Goal: Information Seeking & Learning: Learn about a topic

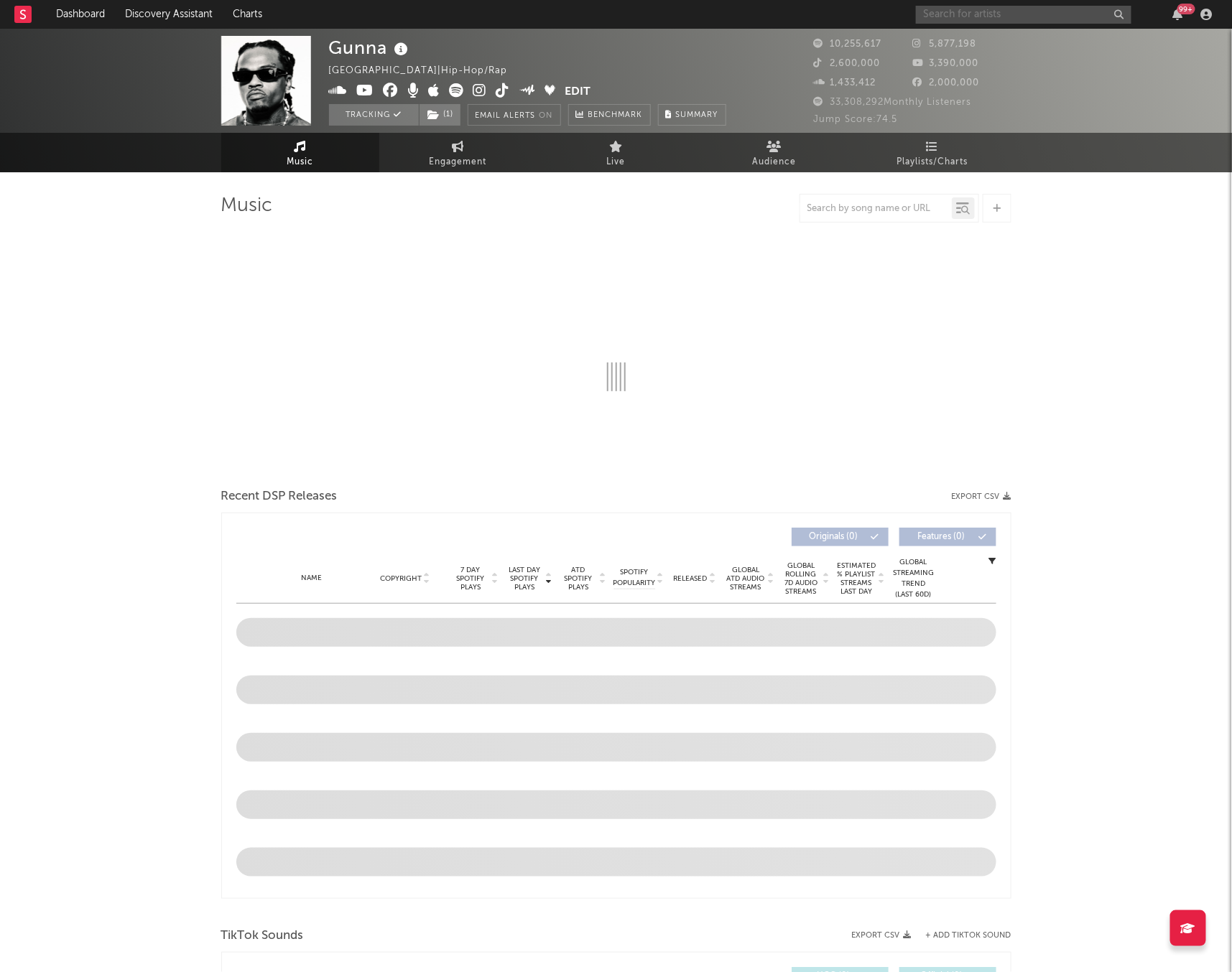
click at [958, 9] on input "text" at bounding box center [1024, 14] width 215 height 18
type input "luh"
select select "6m"
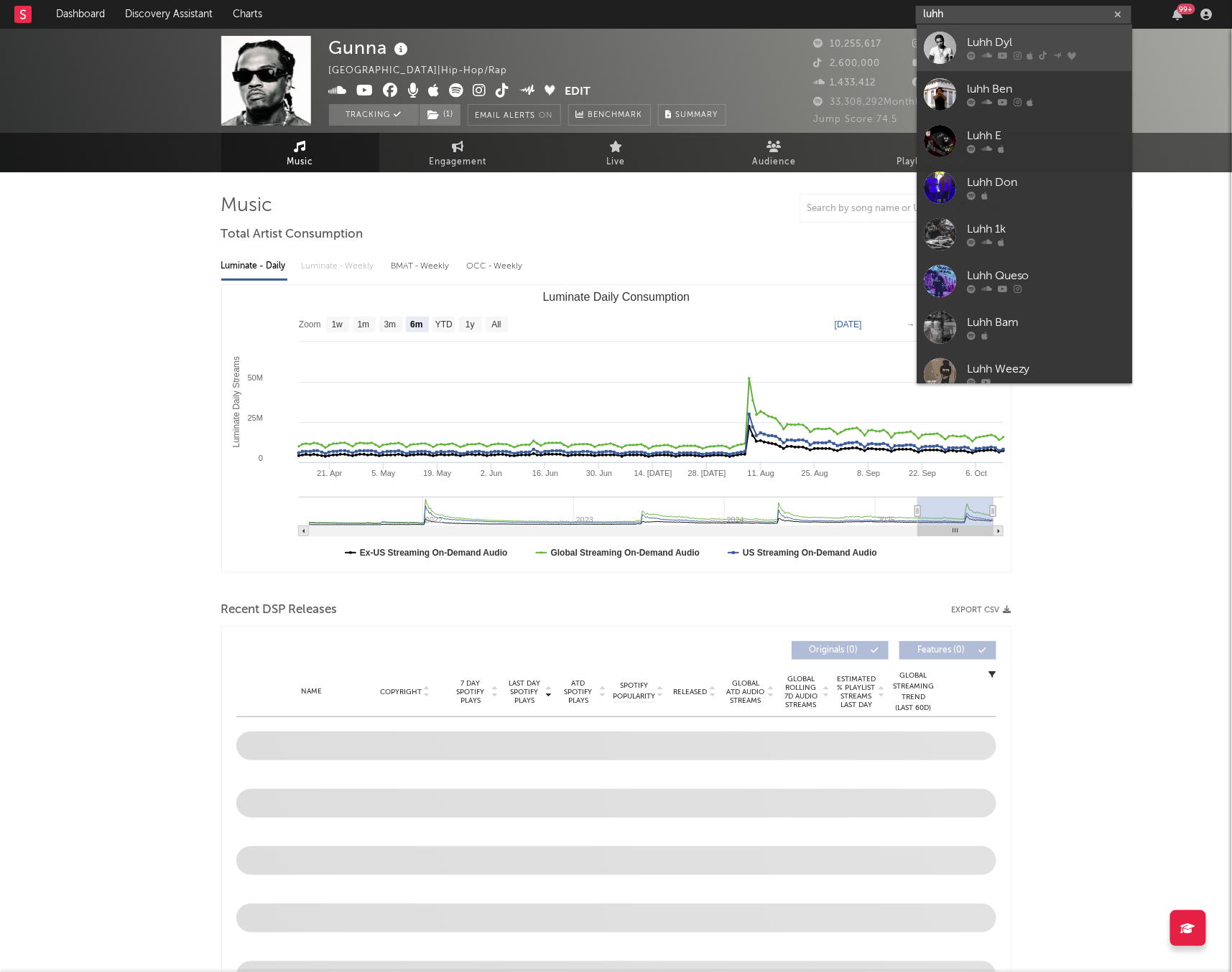
type input "luhh"
click at [960, 40] on link "Luhh Dyl" at bounding box center [1024, 48] width 215 height 46
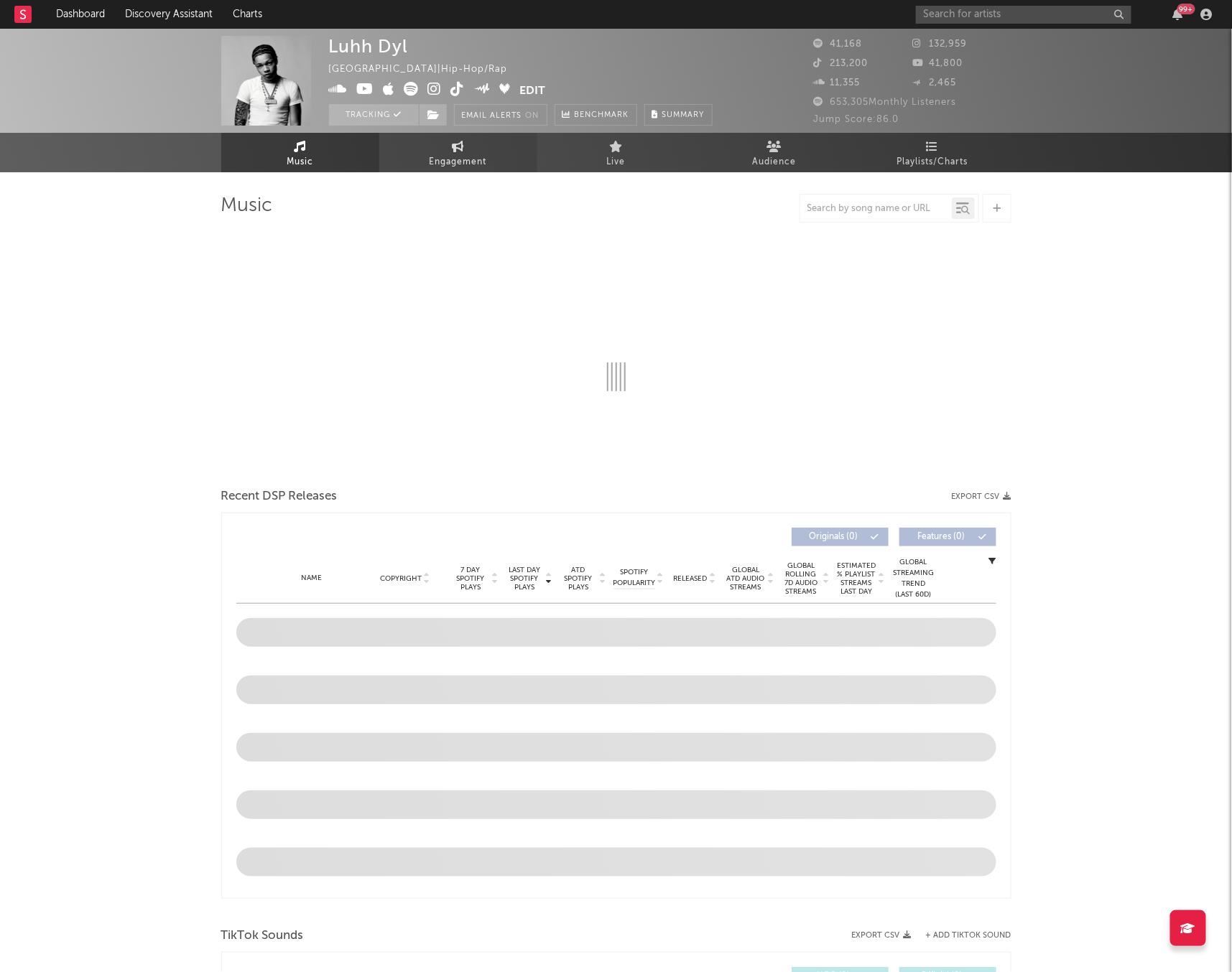
select select "6m"
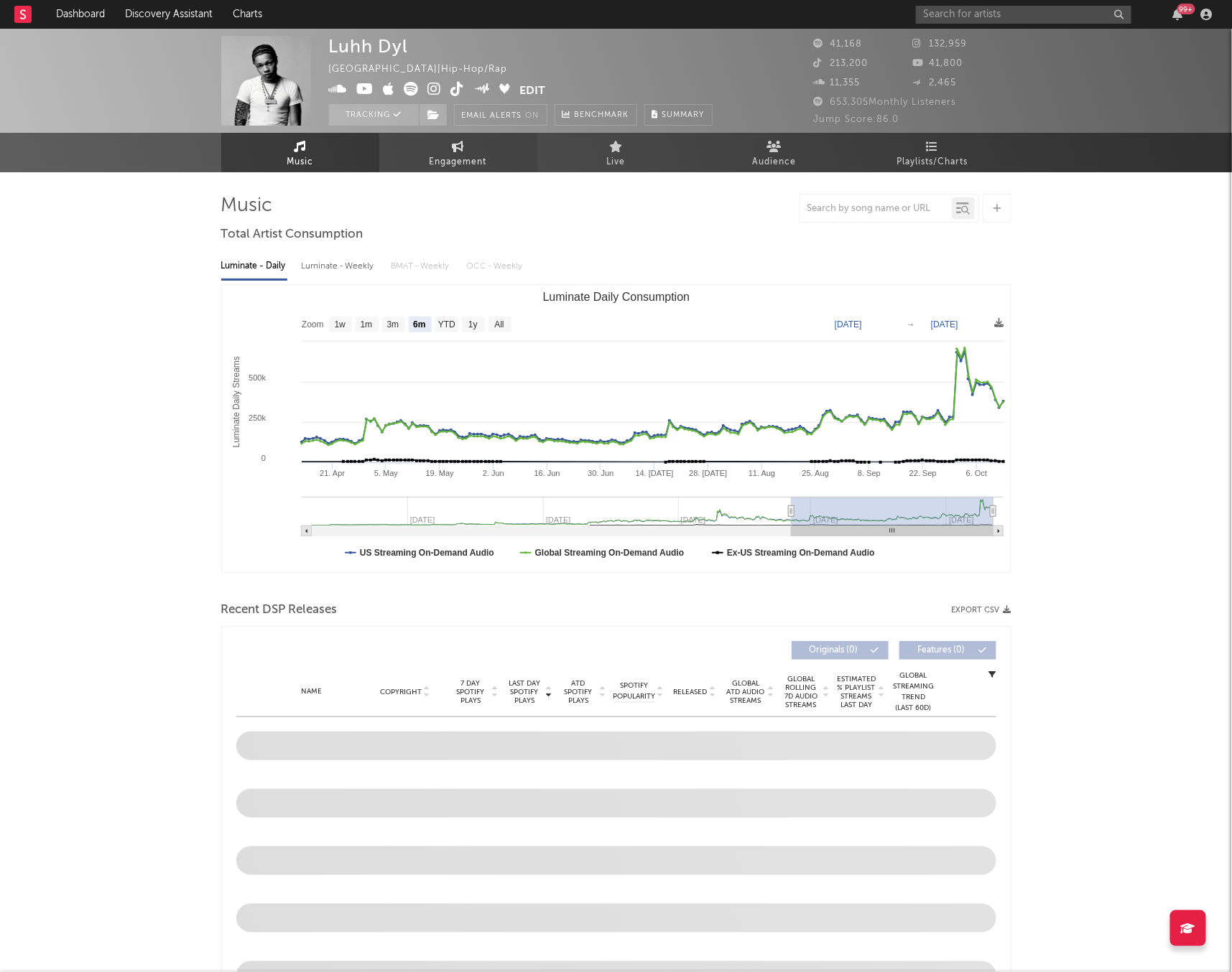
click at [459, 148] on icon at bounding box center [458, 146] width 12 height 12
select select "1w"
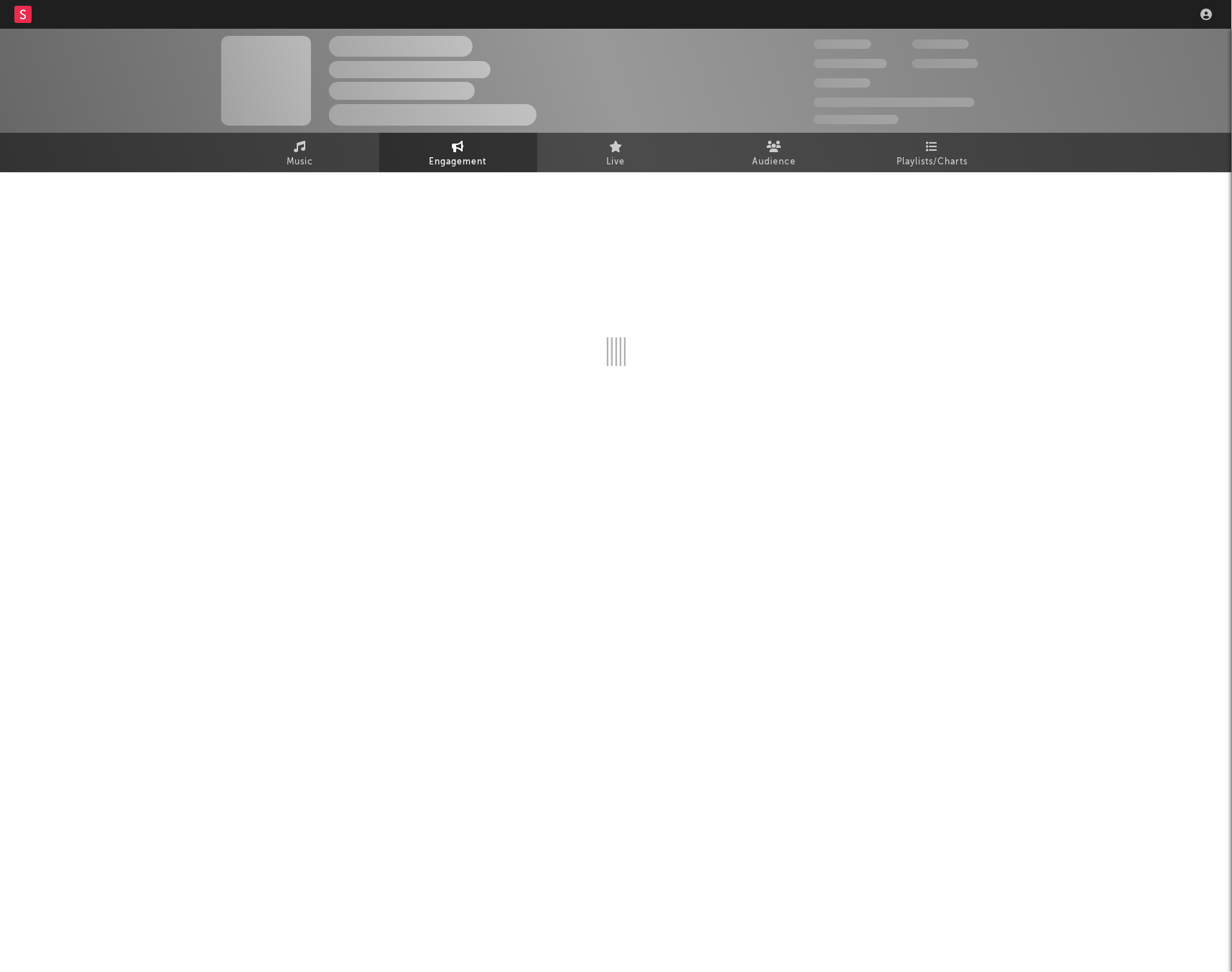
select select "1w"
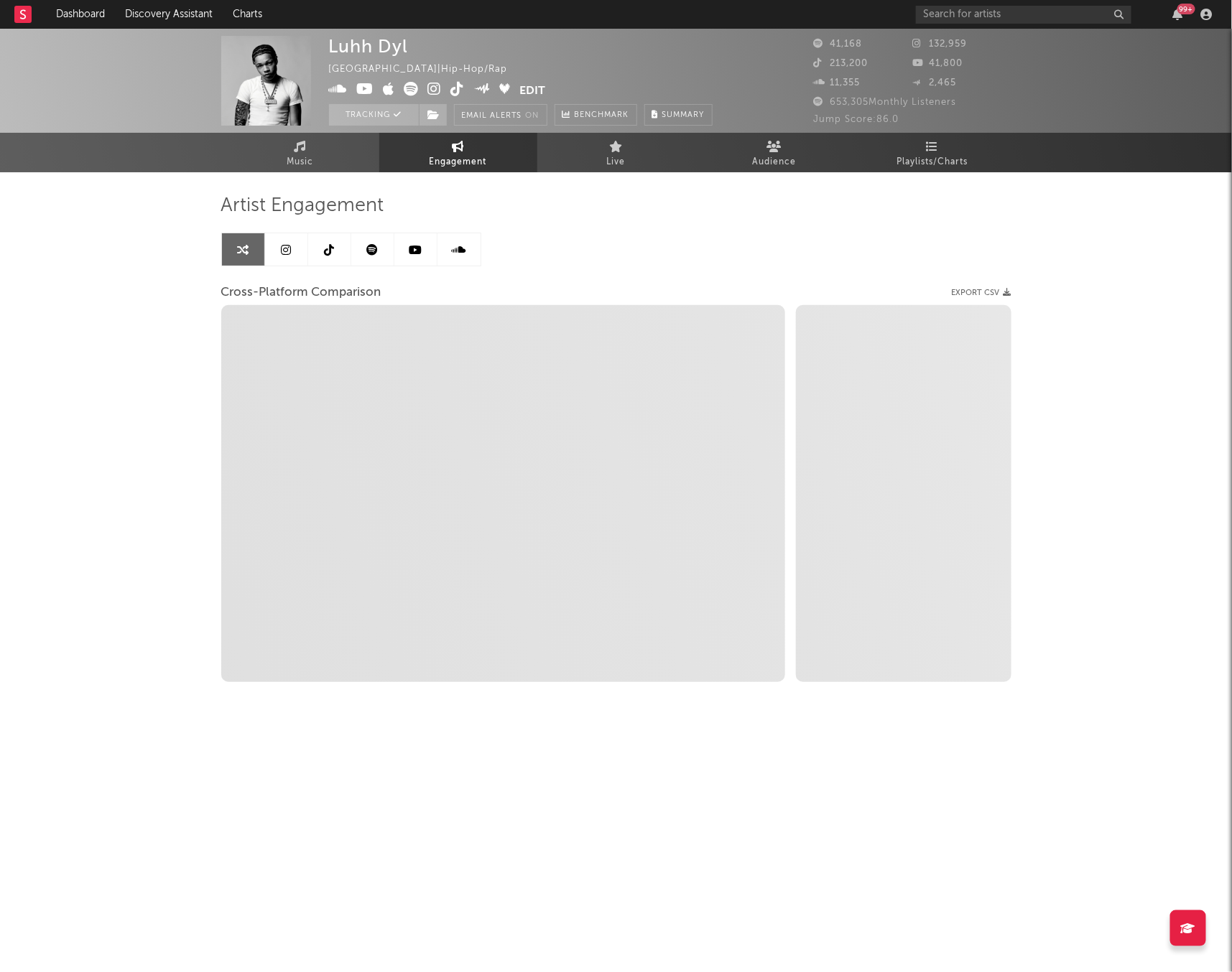
select select "1m"
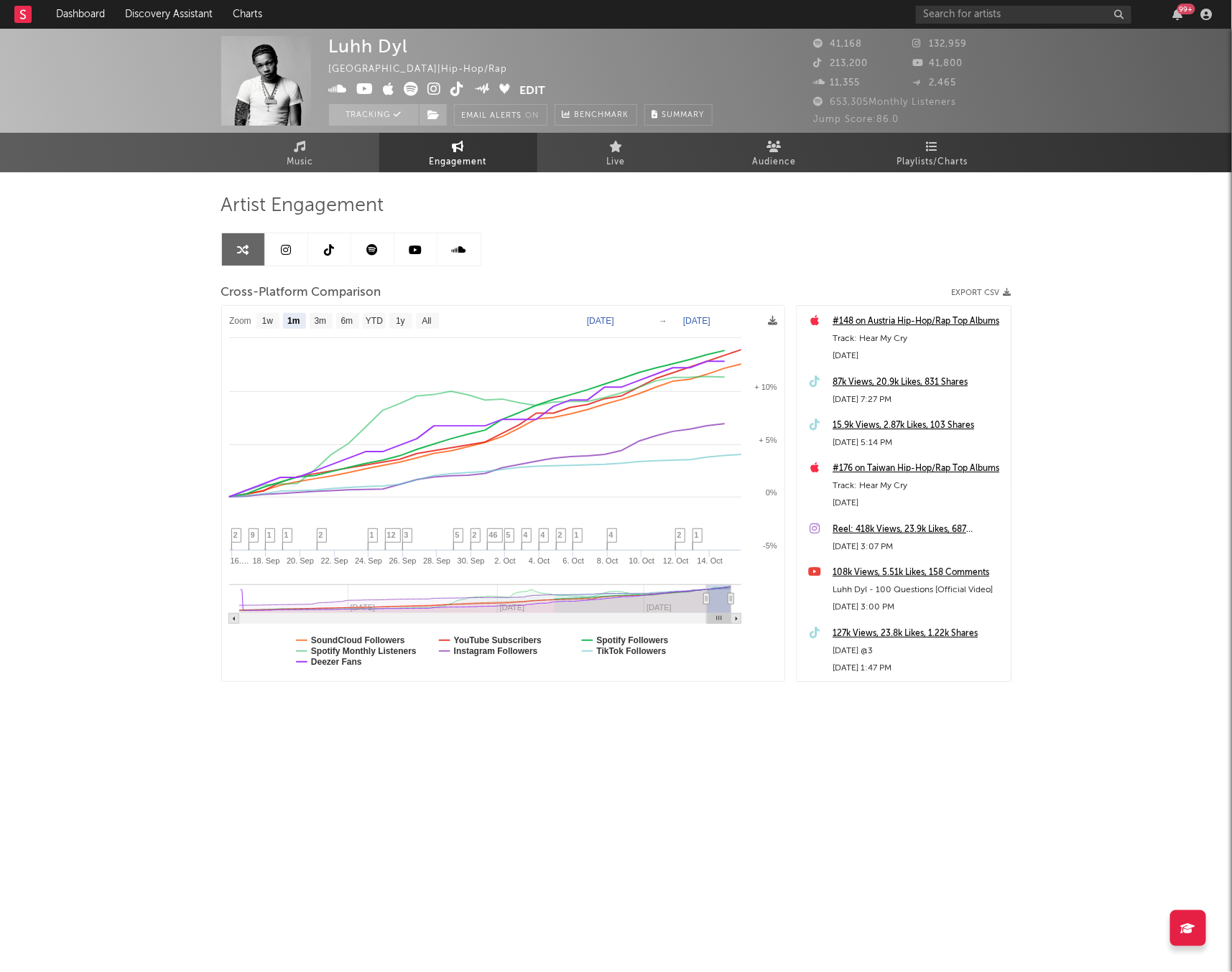
click at [597, 321] on text "[DATE]" at bounding box center [600, 321] width 27 height 10
click at [644, 319] on input "[DATE]" at bounding box center [610, 321] width 67 height 15
type input "[DATE]"
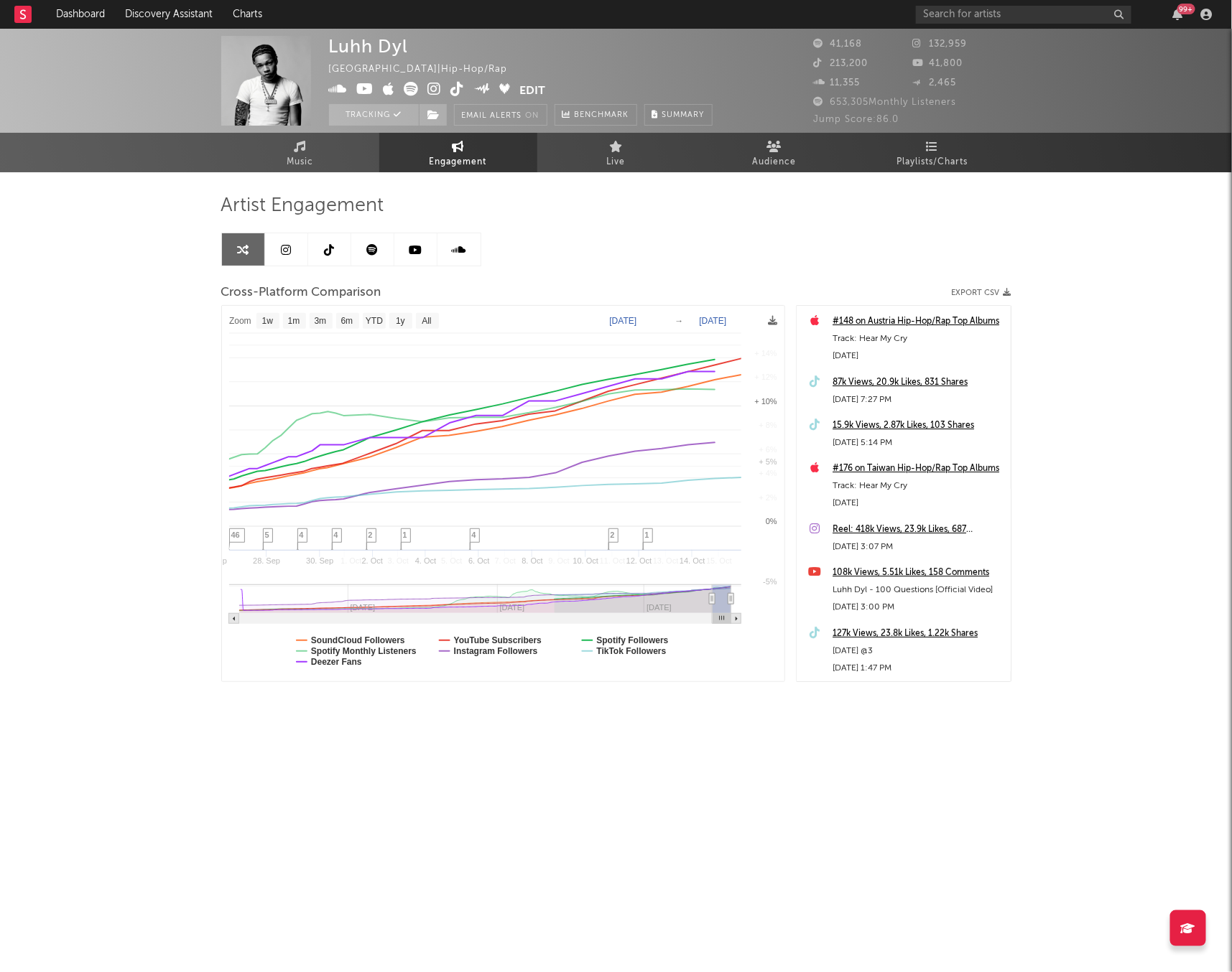
select select "1w"
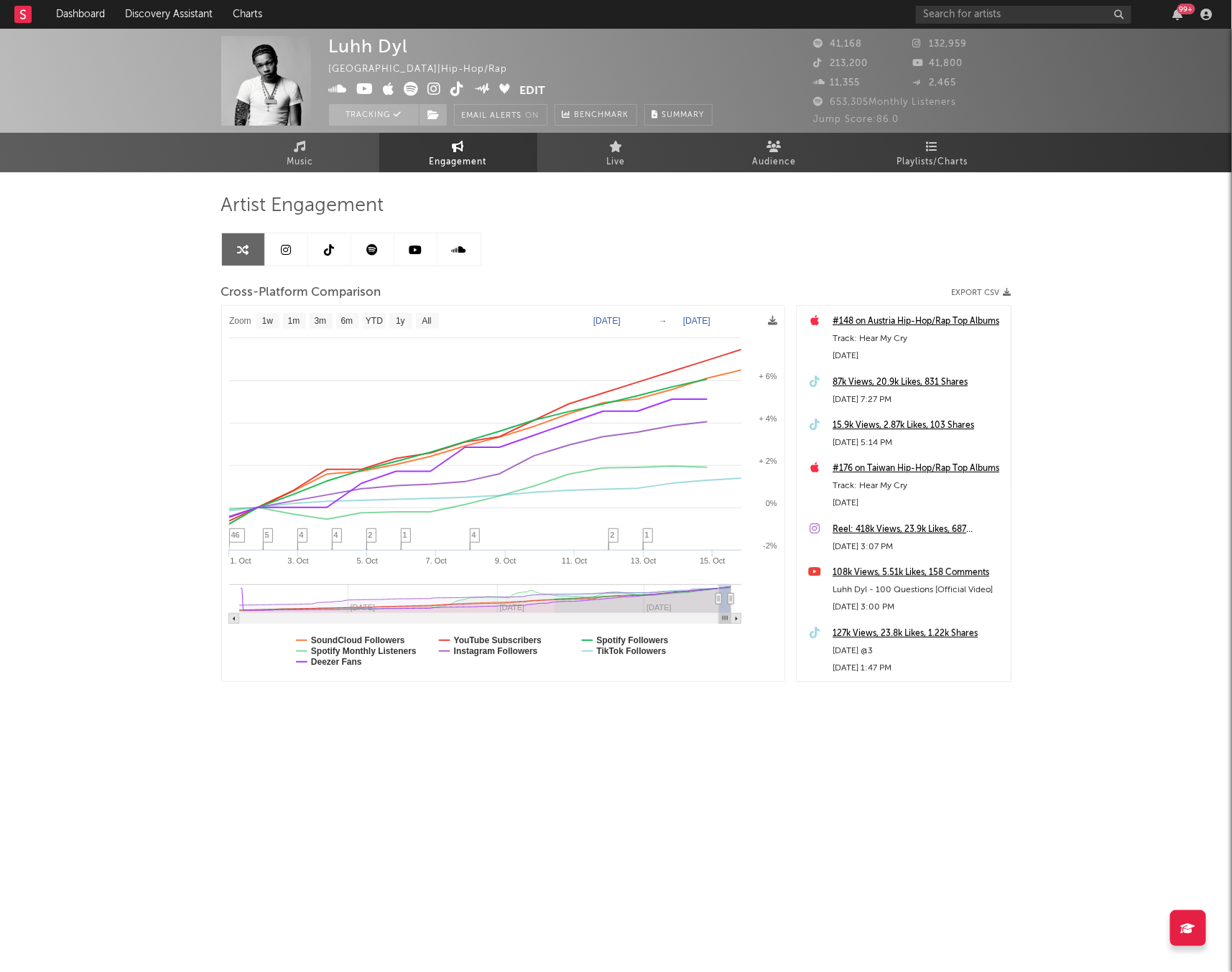
click at [607, 321] on text "[DATE]" at bounding box center [607, 321] width 27 height 10
click at [647, 320] on input "[DATE]" at bounding box center [614, 321] width 67 height 15
type input "[DATE]"
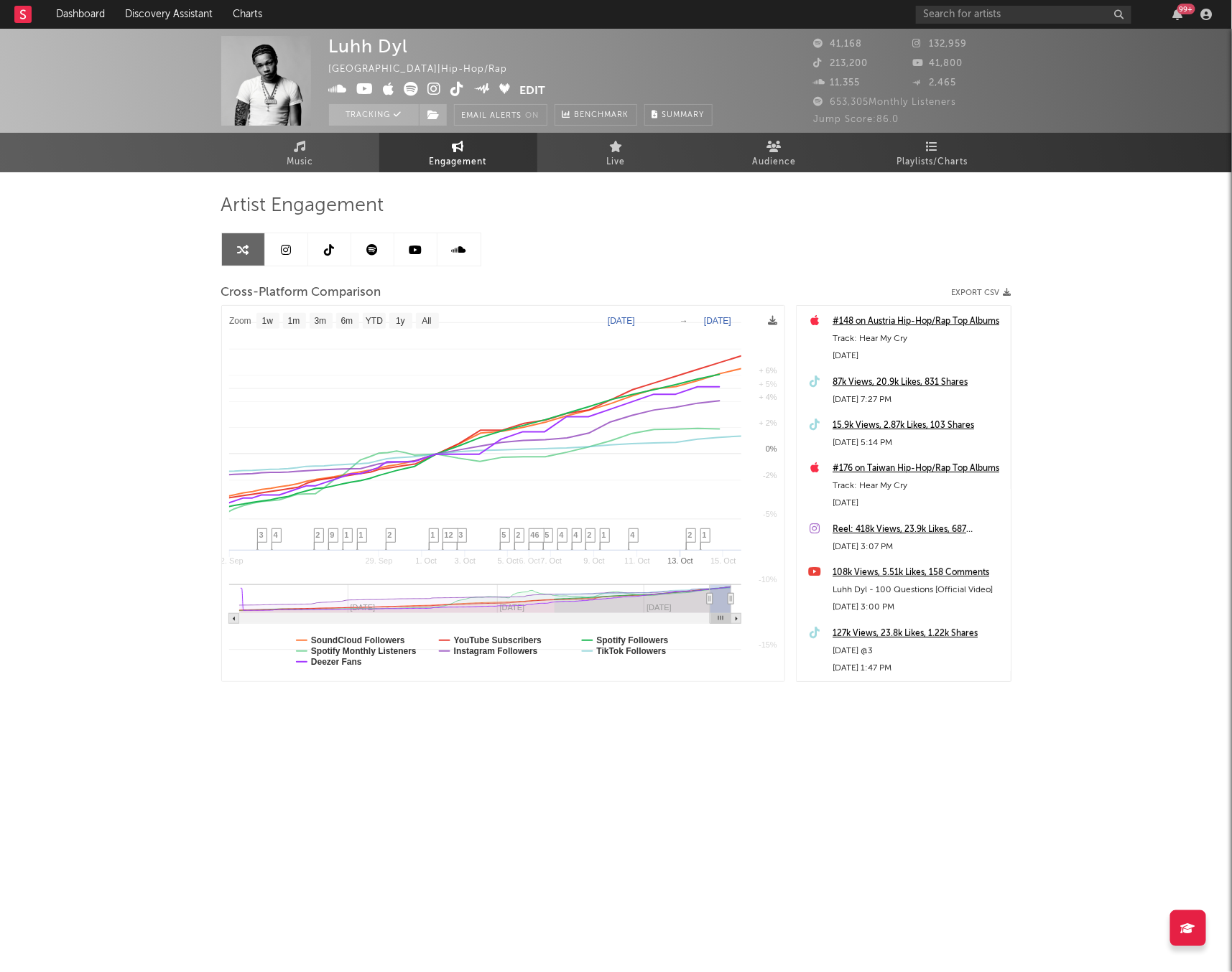
select select "1w"
